Goal: Information Seeking & Learning: Learn about a topic

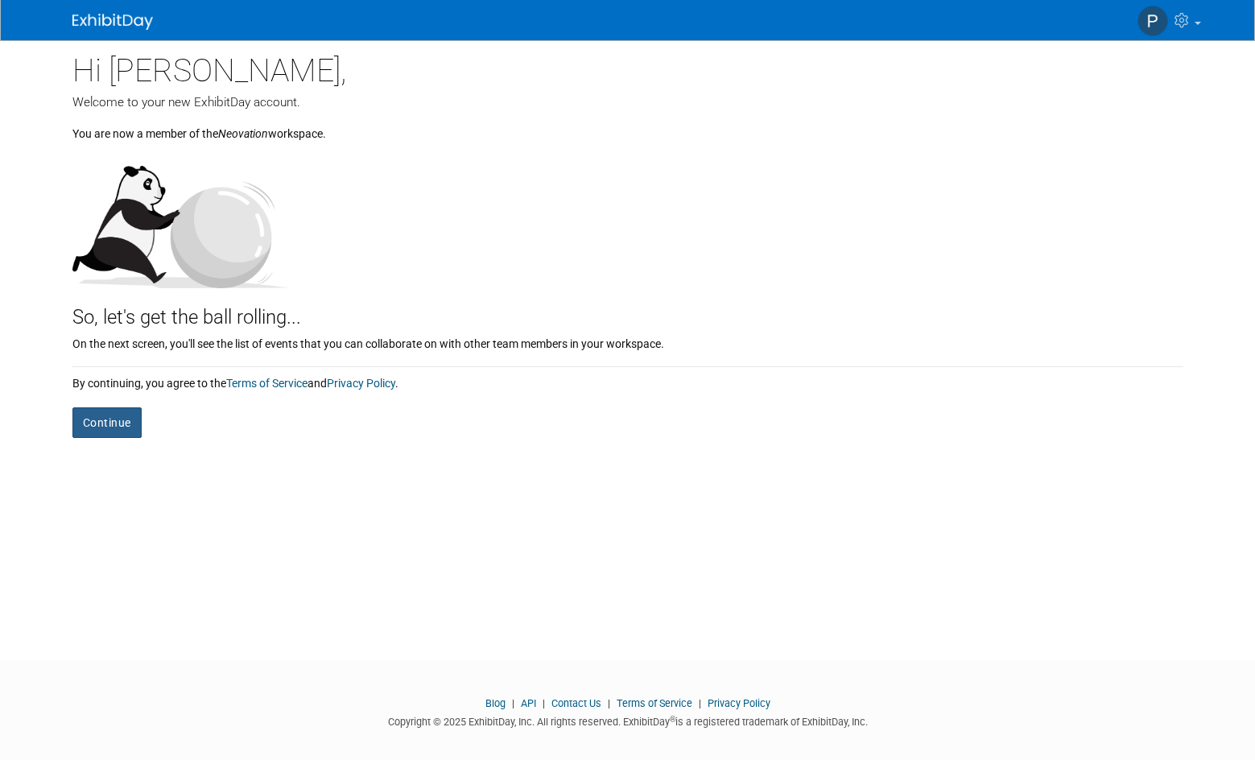
click at [111, 415] on button "Continue" at bounding box center [106, 422] width 69 height 31
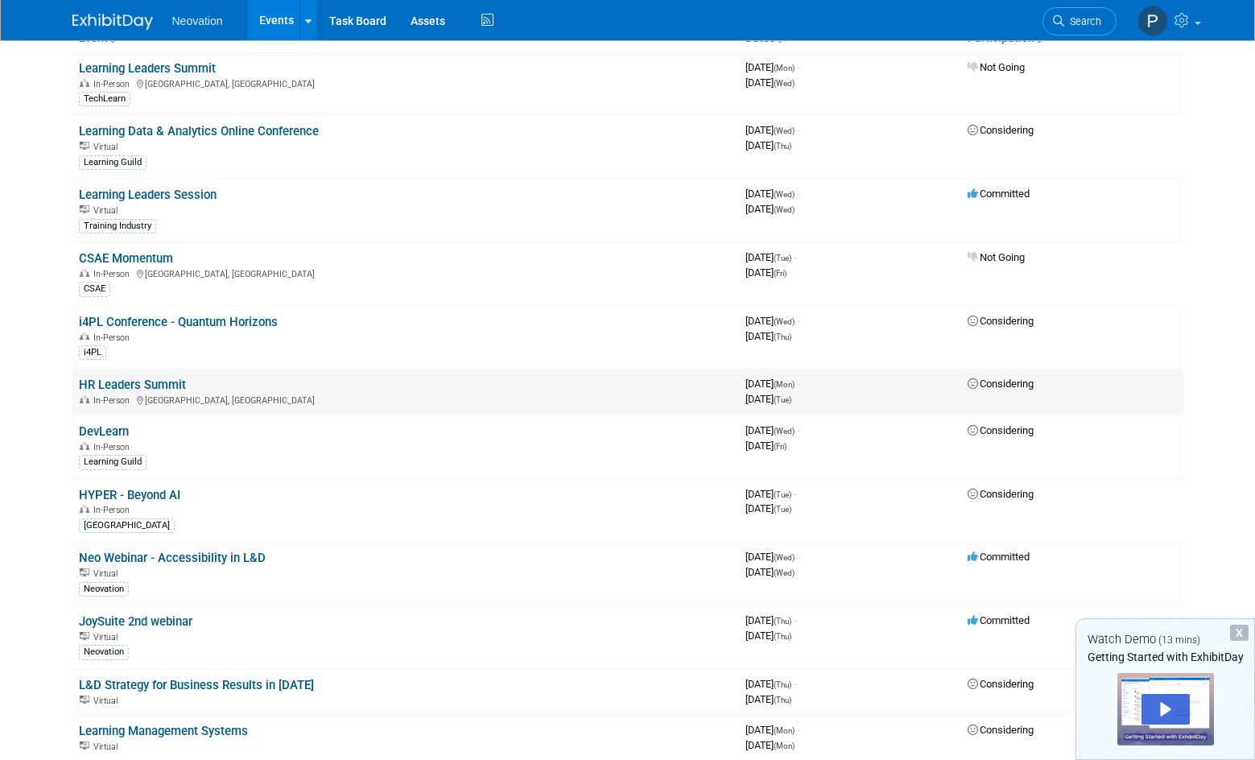
scroll to position [161, 0]
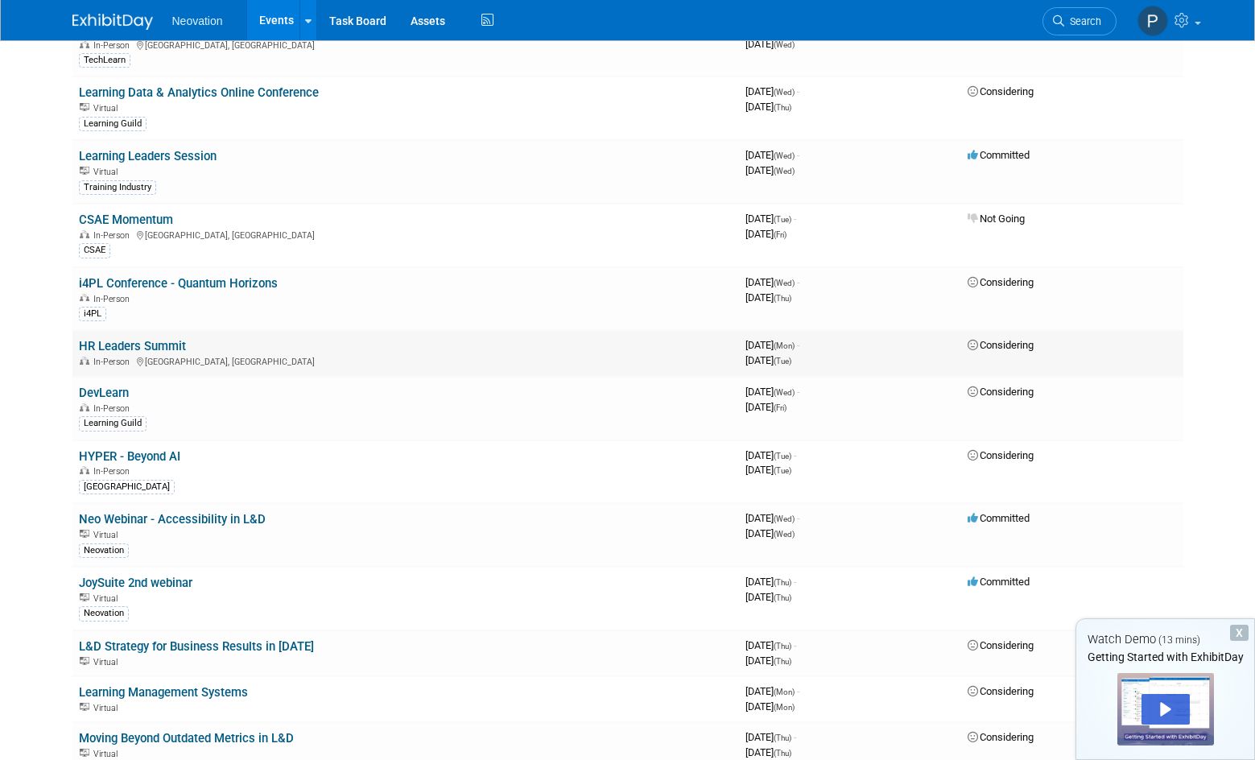
click at [298, 358] on div "In-Person Vaughan, Canada" at bounding box center [406, 360] width 654 height 13
click at [132, 340] on link "HR Leaders Summit" at bounding box center [132, 346] width 107 height 14
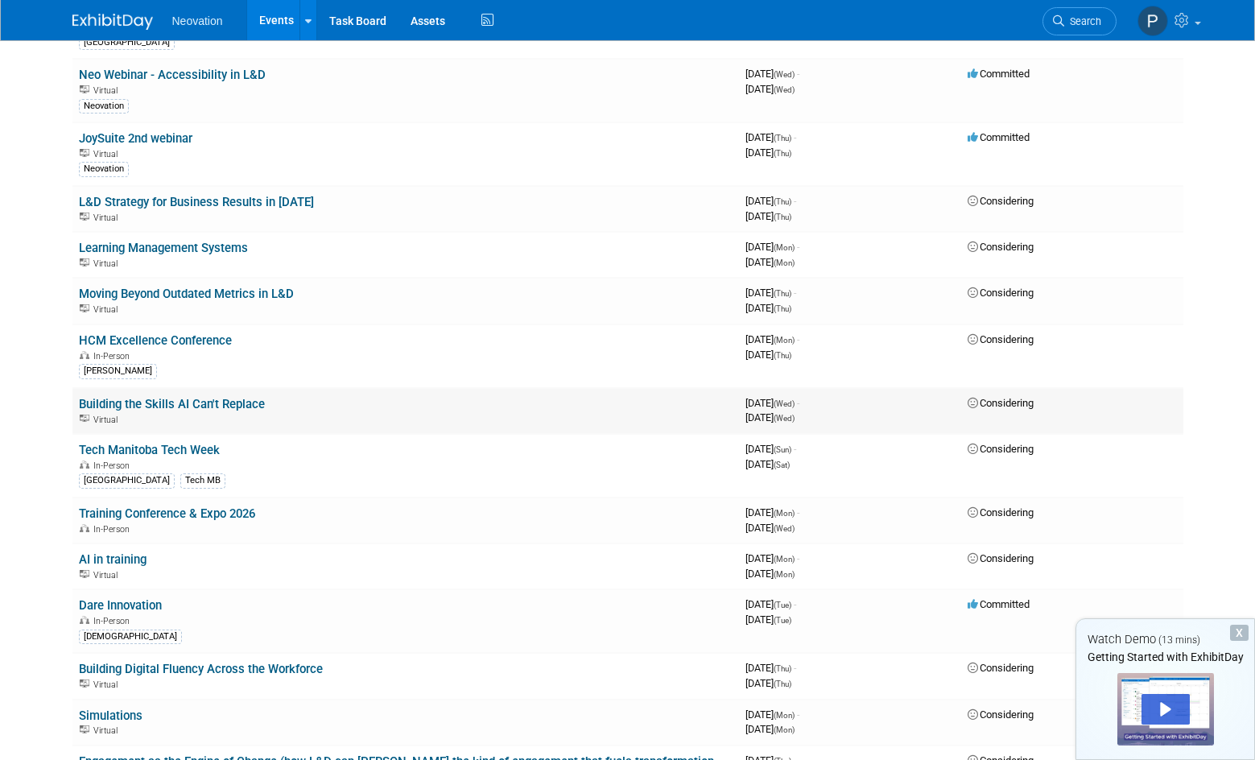
scroll to position [644, 0]
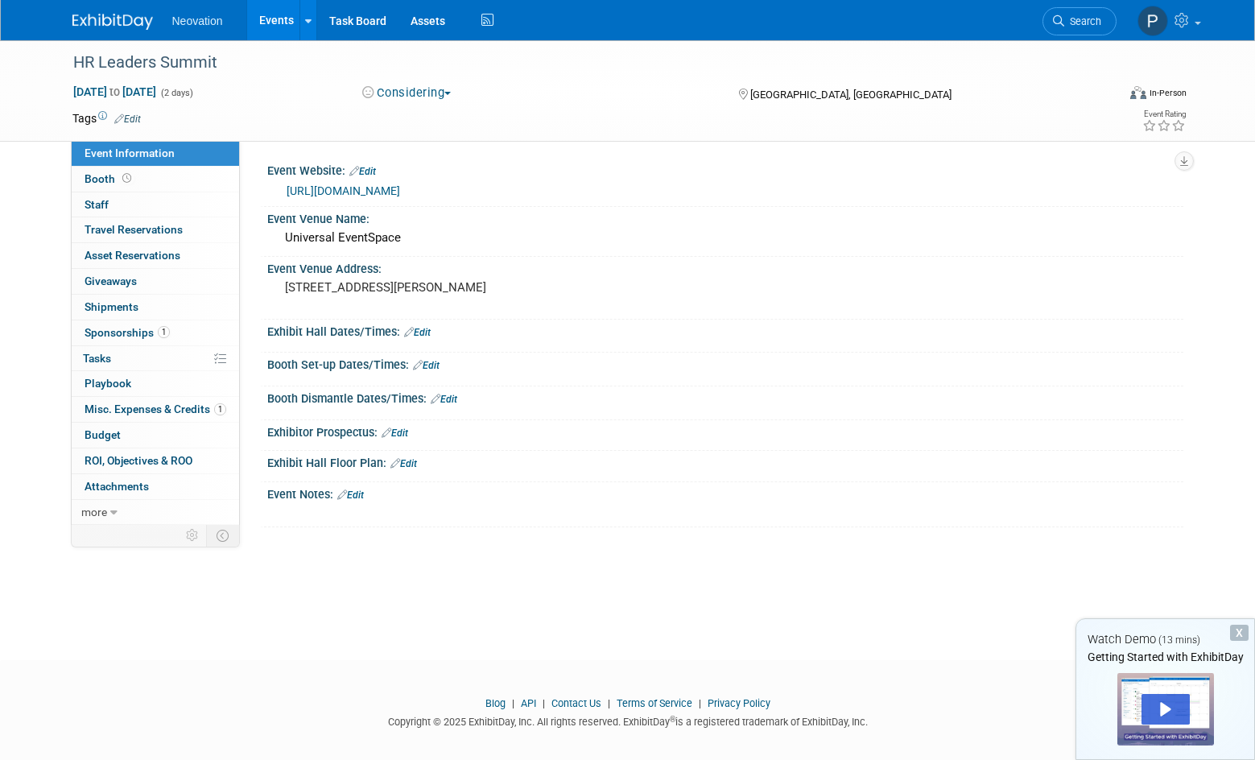
click at [355, 188] on link "https://www.hrleaders.ca" at bounding box center [343, 190] width 113 height 13
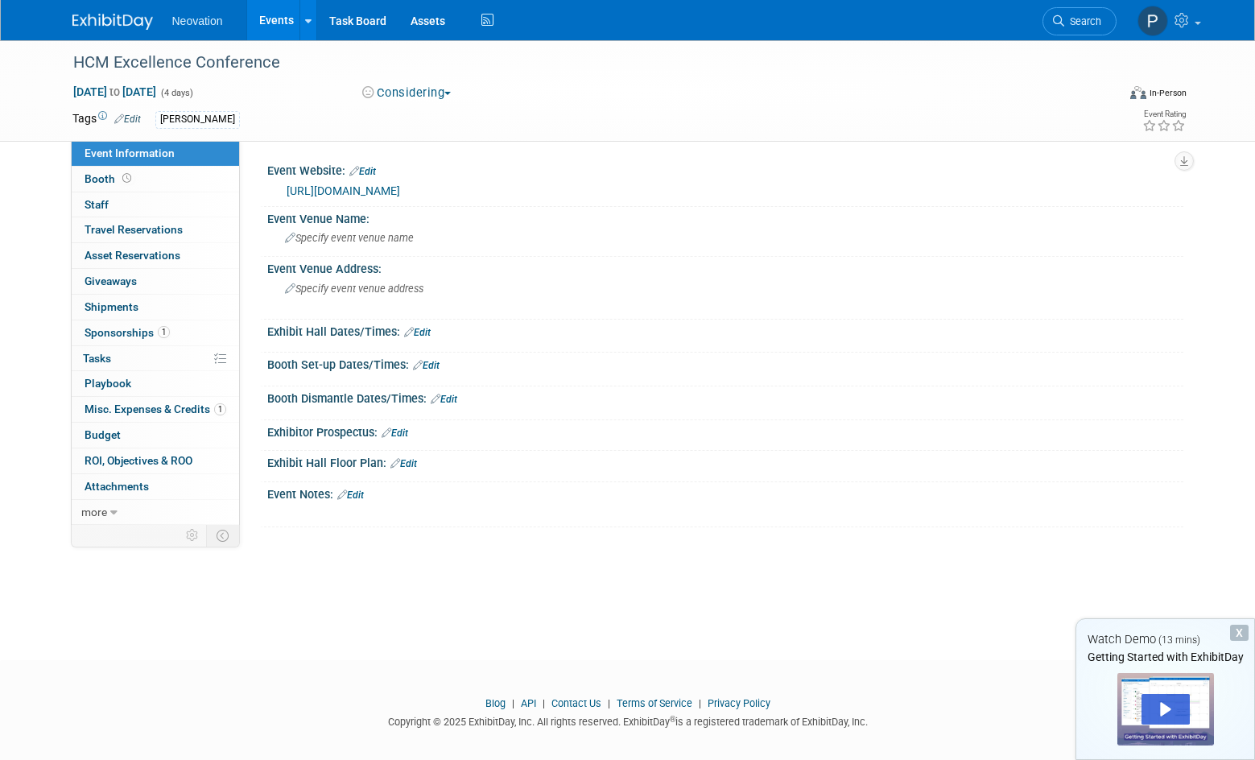
click at [400, 189] on link "[URL][DOMAIN_NAME]" at bounding box center [343, 190] width 113 height 13
